Goal: Feedback & Contribution: Leave review/rating

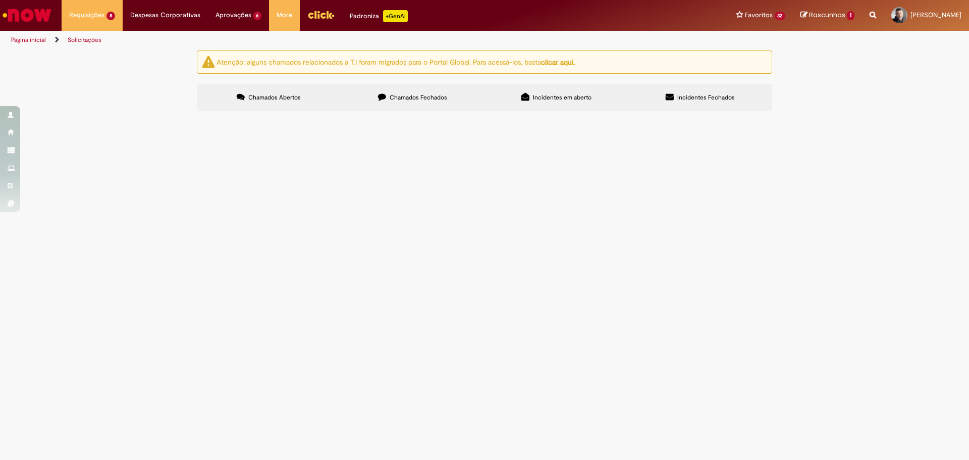
click at [0, 0] on span "A NF- 4138118-2 ID- 3367197 Fornecedor - 10278217 foi emitida e lançada com a u…" at bounding box center [0, 0] width 0 height 0
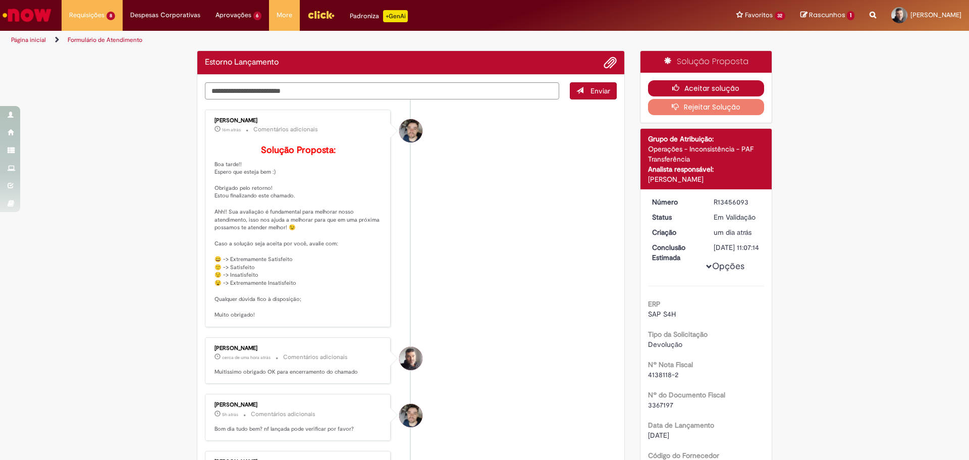
click at [684, 87] on button "Aceitar solução" at bounding box center [706, 88] width 117 height 16
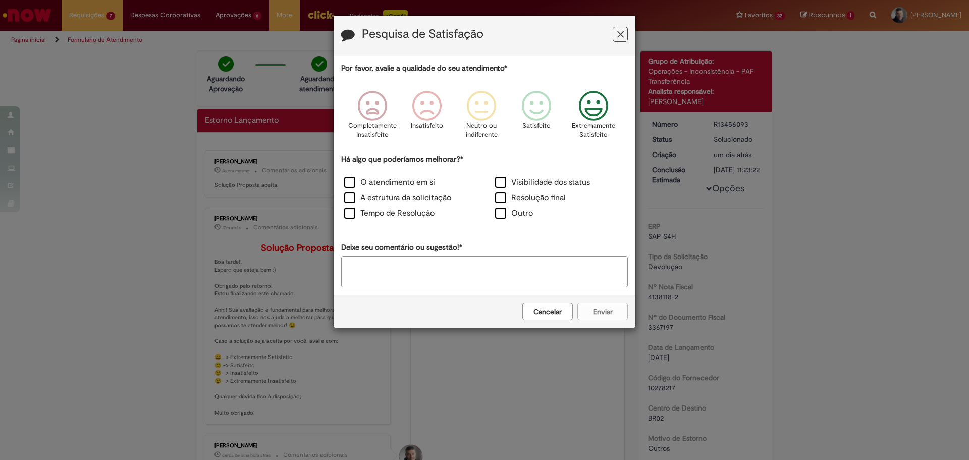
click at [595, 129] on p "Extremamente Satisfeito" at bounding box center [593, 130] width 43 height 19
click at [367, 219] on label "Tempo de Resolução" at bounding box center [389, 213] width 90 height 12
click at [492, 216] on div "Outro" at bounding box center [560, 214] width 149 height 14
click at [497, 214] on label "Outro" at bounding box center [514, 213] width 38 height 12
click at [367, 214] on label "Tempo de Resolução" at bounding box center [389, 213] width 90 height 12
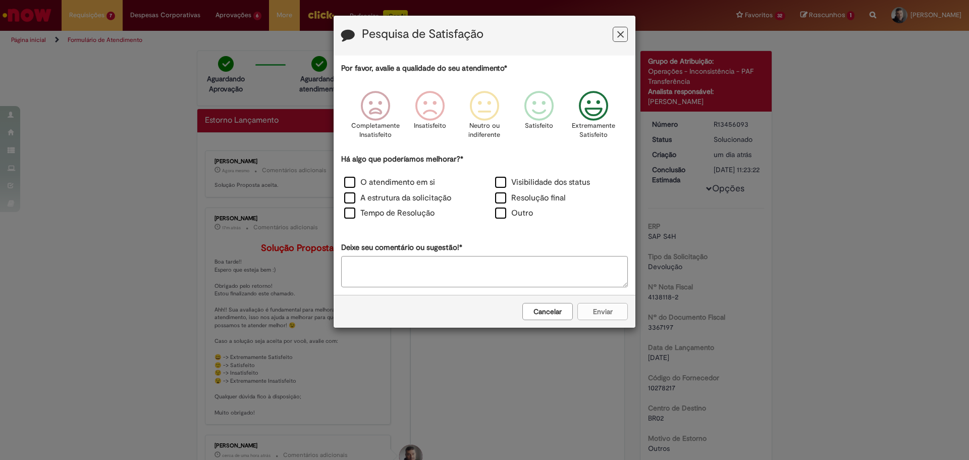
click at [405, 283] on textarea "Deixe seu comentário ou sugestão!*" at bounding box center [484, 271] width 287 height 31
type textarea "**"
click at [591, 312] on button "Enviar" at bounding box center [603, 311] width 50 height 17
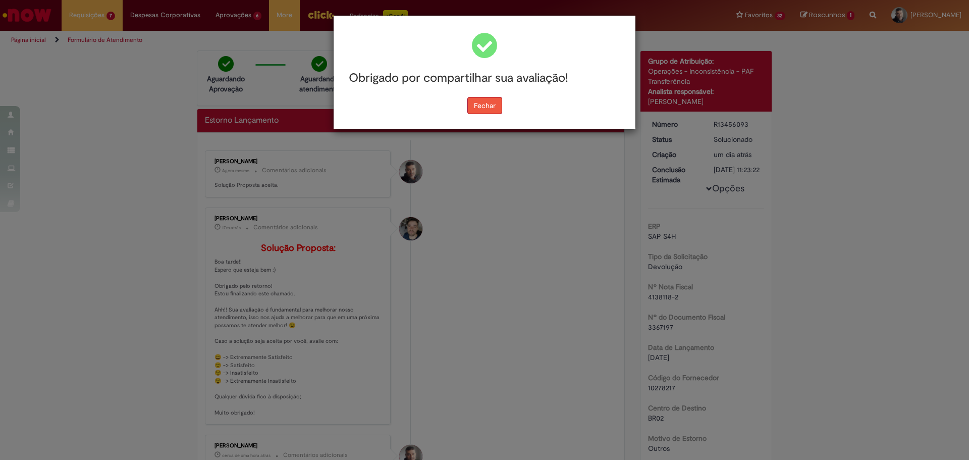
click at [492, 114] on div "Obrigado por compartilhar sua avaliação! [GEOGRAPHIC_DATA]" at bounding box center [485, 73] width 302 height 114
click at [500, 111] on button "Fechar" at bounding box center [485, 105] width 35 height 17
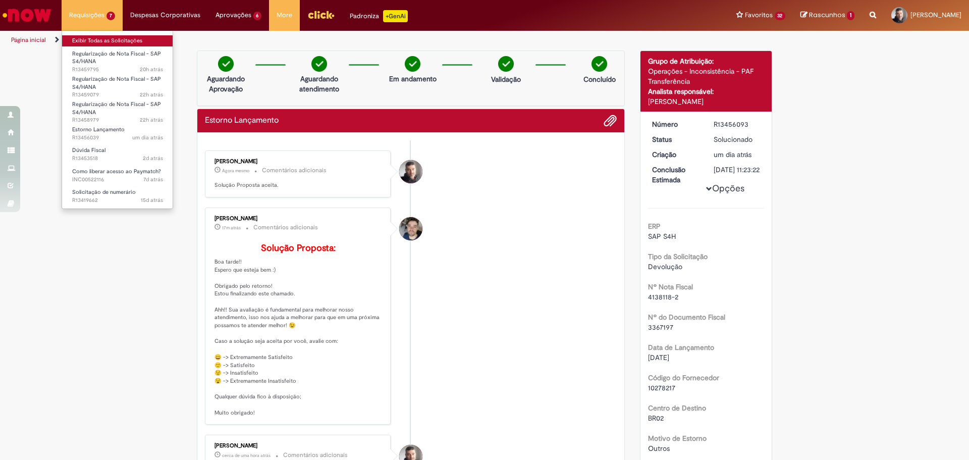
click at [103, 36] on link "Exibir Todas as Solicitações" at bounding box center [117, 40] width 111 height 11
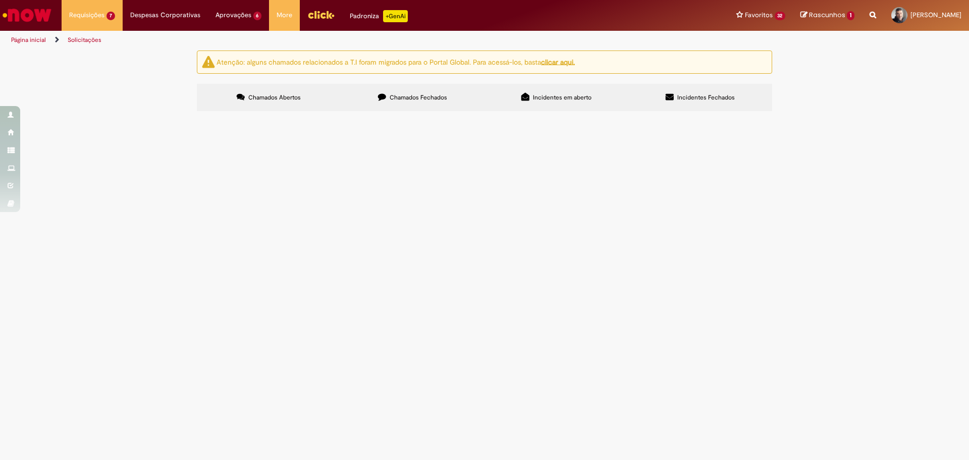
click at [0, 0] on span "Estorno Lançamento" at bounding box center [0, 0] width 0 height 0
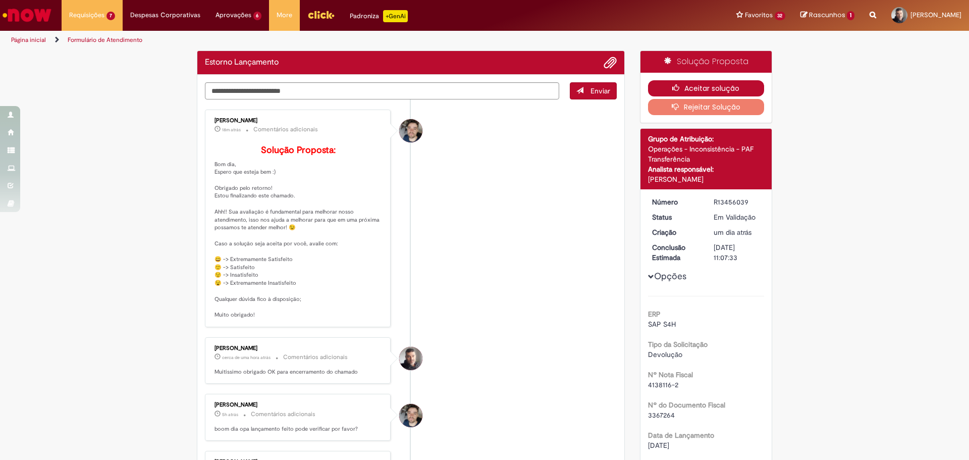
click at [739, 92] on button "Aceitar solução" at bounding box center [706, 88] width 117 height 16
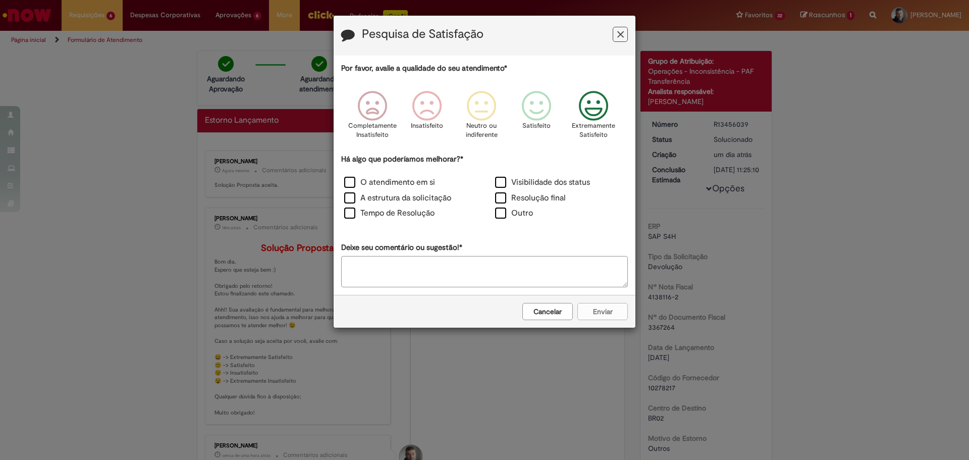
click at [599, 102] on icon "Feedback" at bounding box center [594, 106] width 38 height 30
click at [503, 214] on label "Outro" at bounding box center [514, 213] width 38 height 12
click at [497, 258] on textarea "Deixe seu comentário ou sugestão!*" at bounding box center [484, 271] width 287 height 31
type textarea "*"
click at [593, 312] on button "Enviar" at bounding box center [603, 311] width 50 height 17
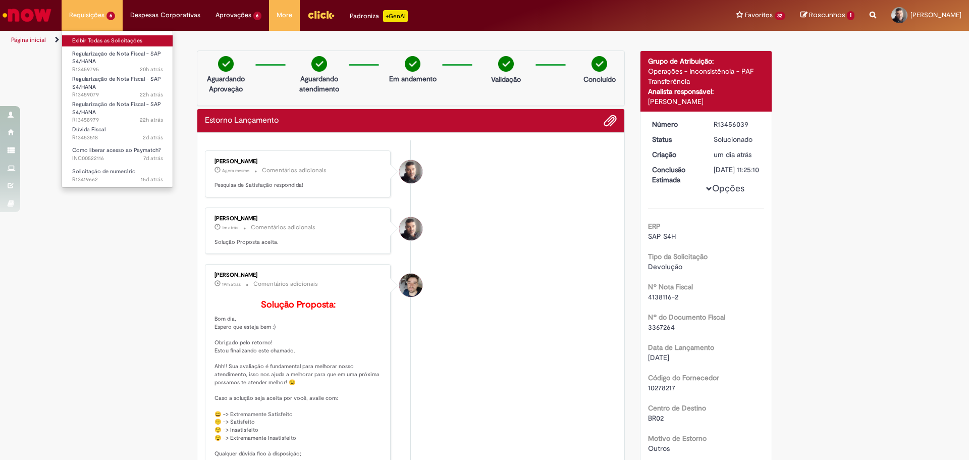
click at [91, 40] on link "Exibir Todas as Solicitações" at bounding box center [117, 40] width 111 height 11
